Goal: Task Accomplishment & Management: Manage account settings

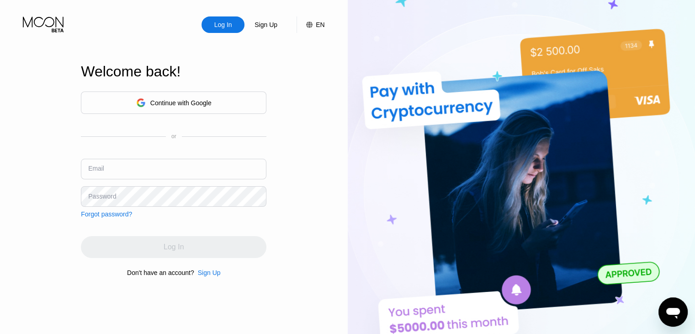
click at [201, 178] on input "text" at bounding box center [174, 169] width 186 height 21
click at [206, 169] on input "text" at bounding box center [174, 169] width 186 height 21
click at [218, 159] on input "text" at bounding box center [174, 169] width 186 height 21
click at [113, 159] on input "text" at bounding box center [174, 169] width 186 height 21
paste input "[EMAIL_ADDRESS][DOMAIN_NAME]"
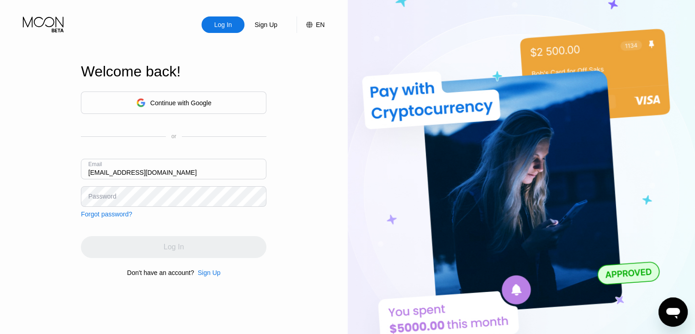
click at [103, 174] on input "[EMAIL_ADDRESS][DOMAIN_NAME]" at bounding box center [174, 169] width 186 height 21
type input "[EMAIL_ADDRESS][DOMAIN_NAME]"
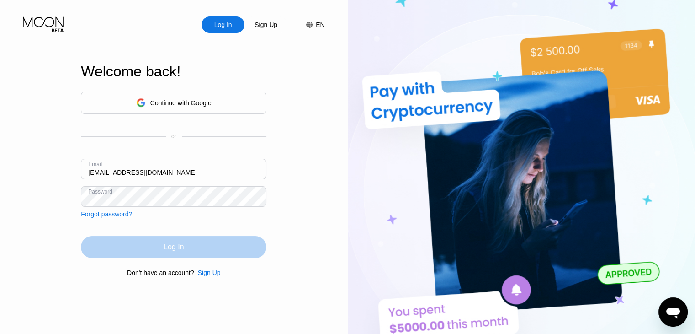
click at [200, 245] on div "Log In" at bounding box center [174, 247] width 186 height 22
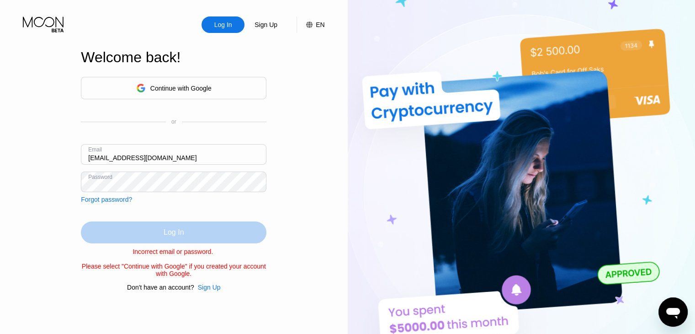
click at [185, 225] on div "Log In" at bounding box center [174, 232] width 186 height 22
click at [161, 234] on div "Log In" at bounding box center [174, 232] width 186 height 22
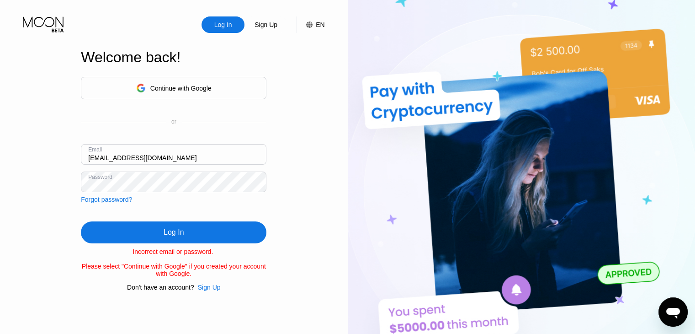
click at [170, 237] on div "Log In" at bounding box center [174, 232] width 186 height 22
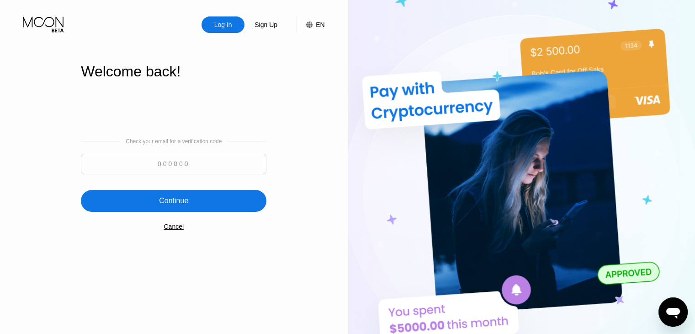
click at [189, 167] on input at bounding box center [174, 164] width 186 height 21
paste input "101222"
type input "101222"
click at [188, 207] on div "Continue" at bounding box center [174, 201] width 186 height 22
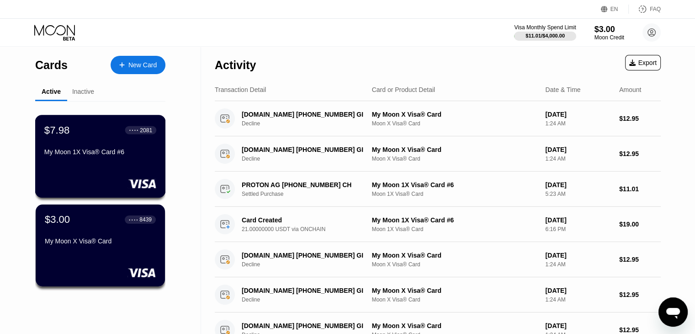
click at [95, 154] on div "My Moon 1X Visa® Card #6" at bounding box center [100, 151] width 112 height 7
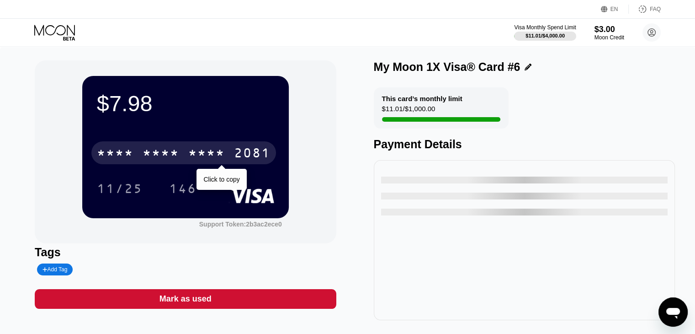
click at [151, 152] on div "* * * *" at bounding box center [161, 154] width 37 height 15
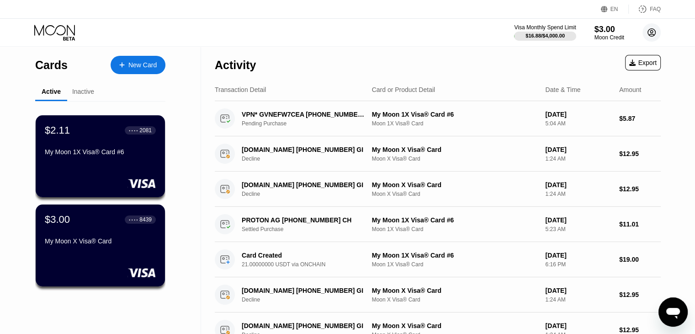
click at [653, 36] on circle at bounding box center [651, 32] width 18 height 18
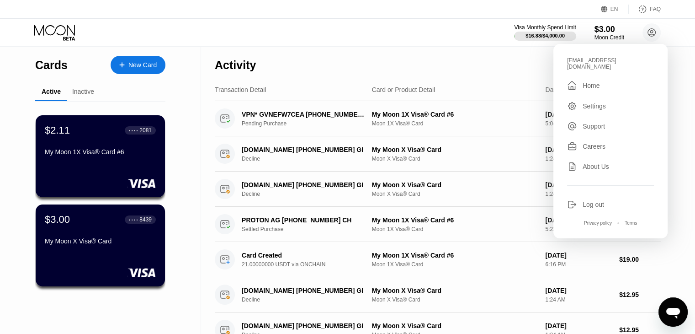
click at [588, 201] on div "Log out" at bounding box center [593, 204] width 21 height 7
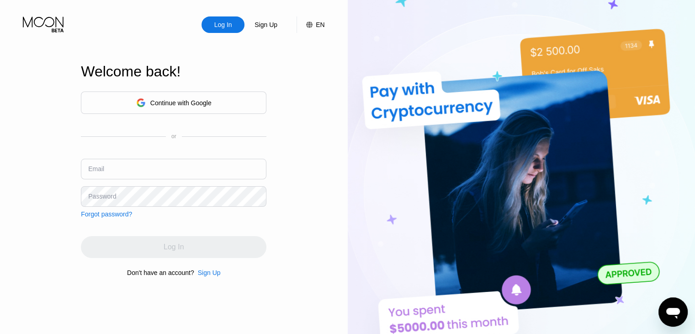
click at [103, 161] on input "text" at bounding box center [174, 169] width 186 height 21
paste input "redhadashtii84@gmail.com"
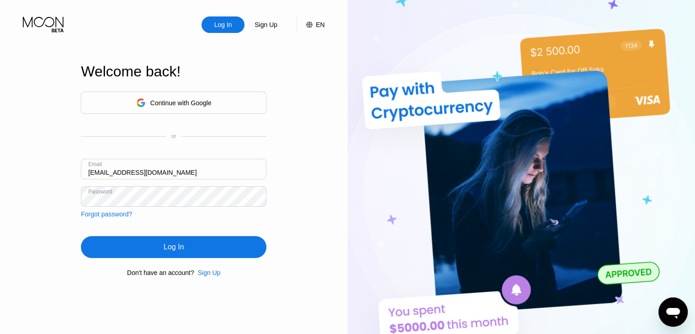
click at [194, 240] on div "Log In" at bounding box center [174, 247] width 186 height 22
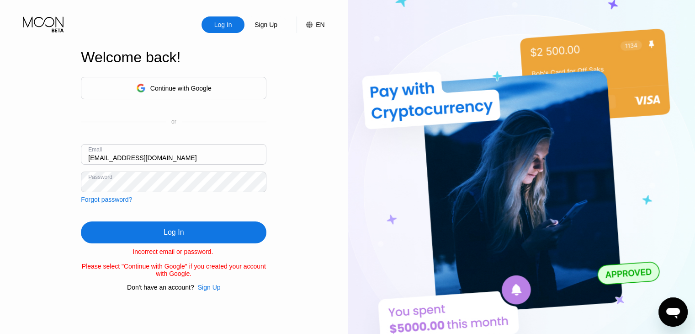
click at [172, 152] on input "redhadashtii84@gmail.com" at bounding box center [174, 154] width 186 height 21
paste input "freedomfrank940"
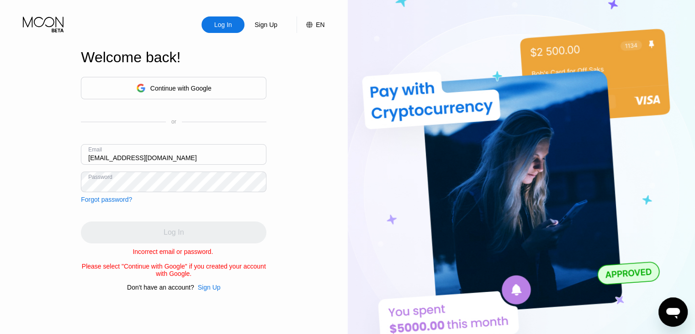
click at [101, 156] on input "[EMAIL_ADDRESS][DOMAIN_NAME]" at bounding box center [174, 154] width 186 height 21
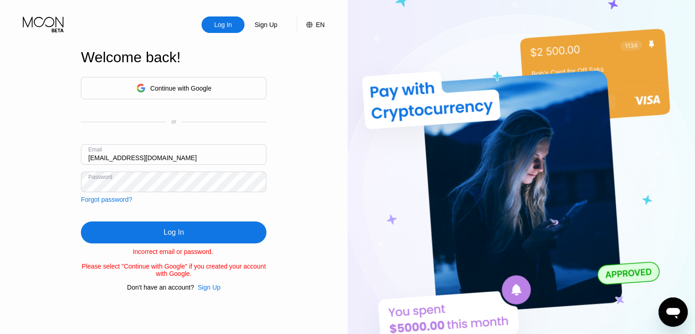
type input "[EMAIL_ADDRESS][DOMAIN_NAME]"
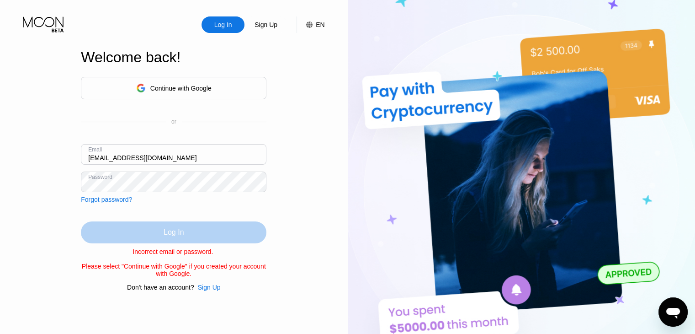
click at [145, 231] on div "Log In" at bounding box center [174, 232] width 186 height 22
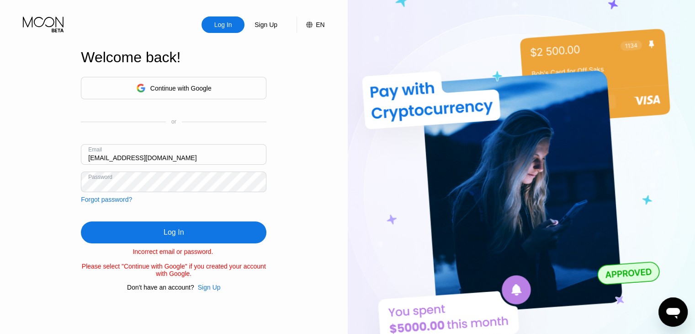
click at [159, 233] on div "Log In" at bounding box center [174, 232] width 186 height 22
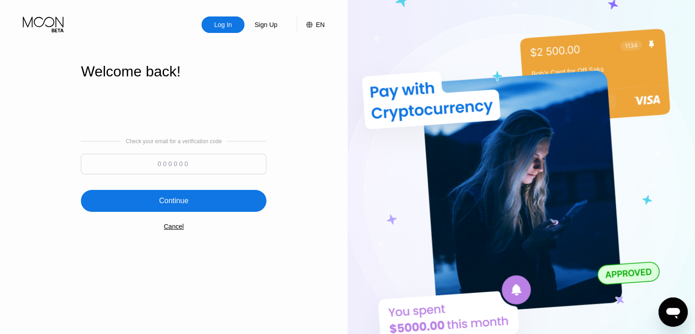
click at [172, 160] on input at bounding box center [174, 164] width 186 height 21
paste input "635004"
type input "635004"
click at [205, 204] on div "Continue" at bounding box center [174, 201] width 186 height 22
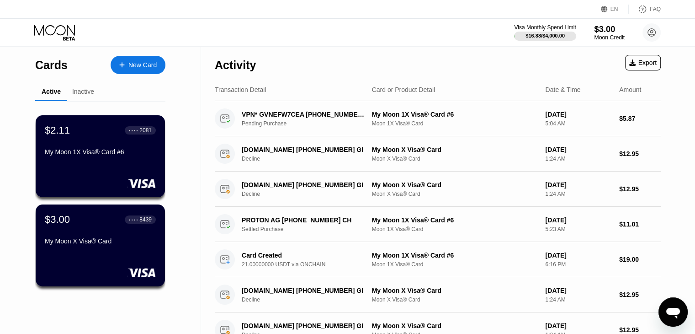
click at [604, 30] on div "$3.00" at bounding box center [609, 29] width 31 height 10
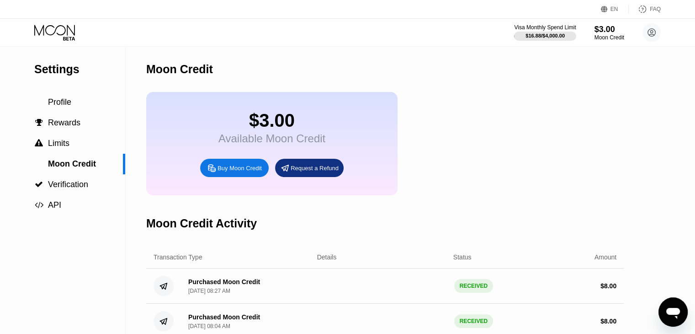
click at [242, 172] on div "Buy Moon Credit" at bounding box center [240, 168] width 44 height 8
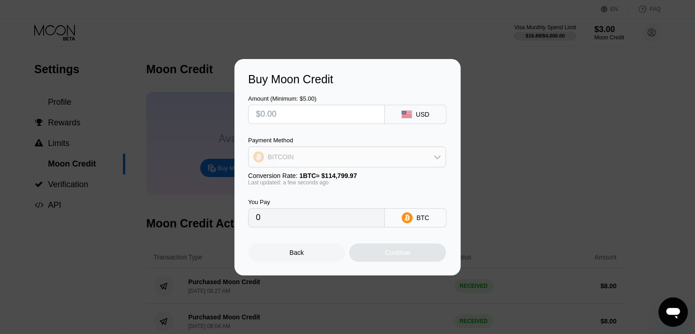
click at [394, 152] on div "BITCOIN" at bounding box center [347, 157] width 197 height 18
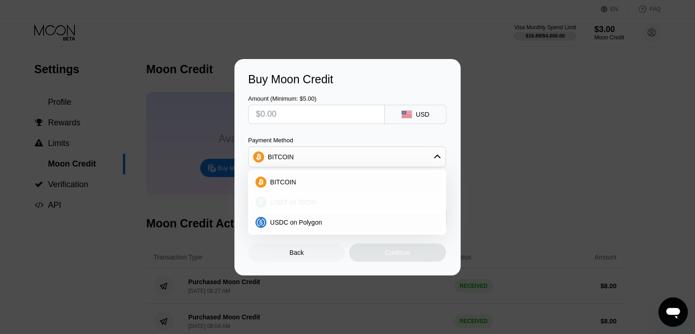
click at [302, 202] on span "USDT on TRON" at bounding box center [293, 201] width 46 height 7
type input "0.00"
